Goal: Task Accomplishment & Management: Manage account settings

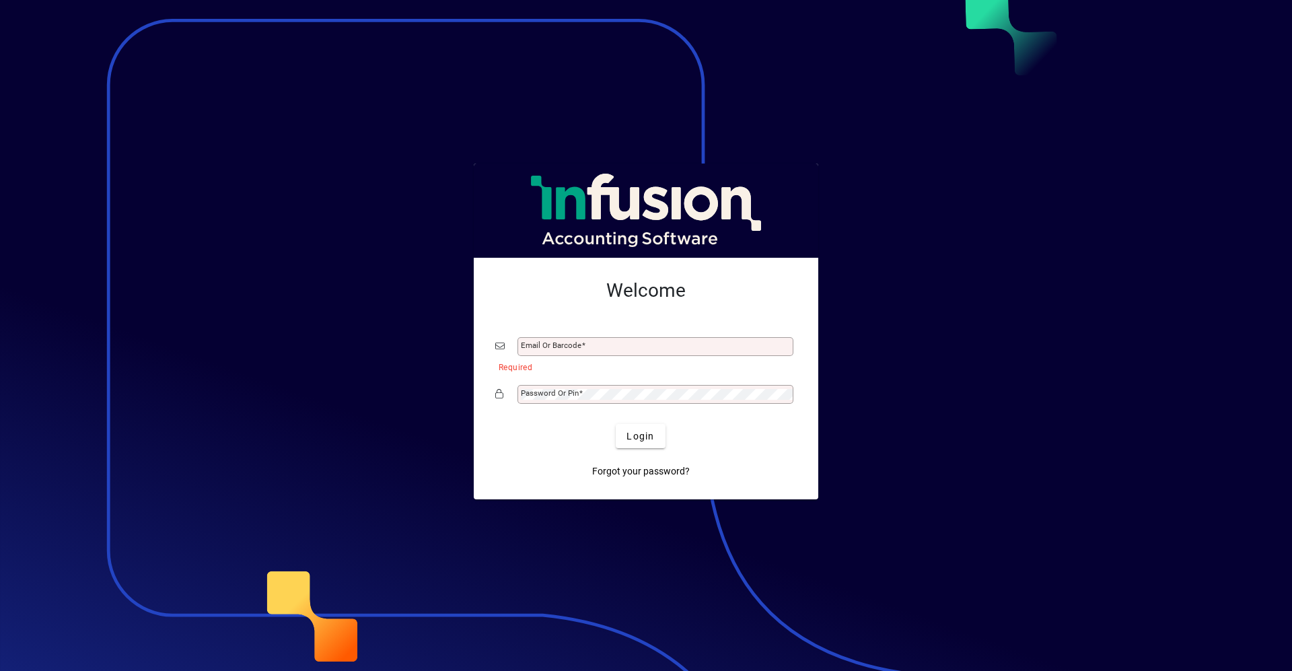
click at [157, 515] on div at bounding box center [646, 335] width 1292 height 671
